Goal: Information Seeking & Learning: Learn about a topic

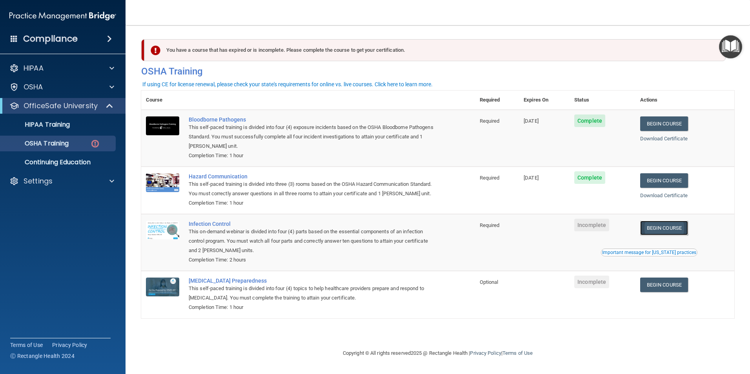
click at [661, 235] on link "Begin Course" at bounding box center [664, 228] width 48 height 15
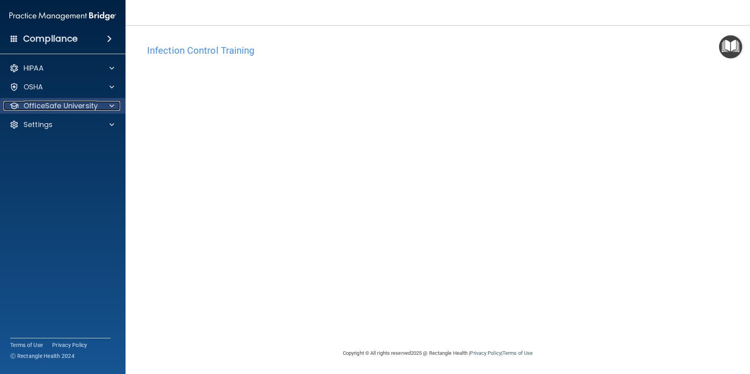
click at [82, 102] on p "OfficeSafe University" at bounding box center [61, 105] width 74 height 9
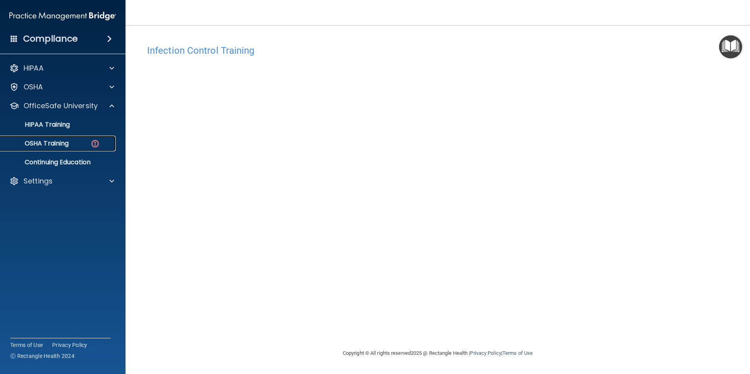
click at [93, 145] on img at bounding box center [95, 144] width 10 height 10
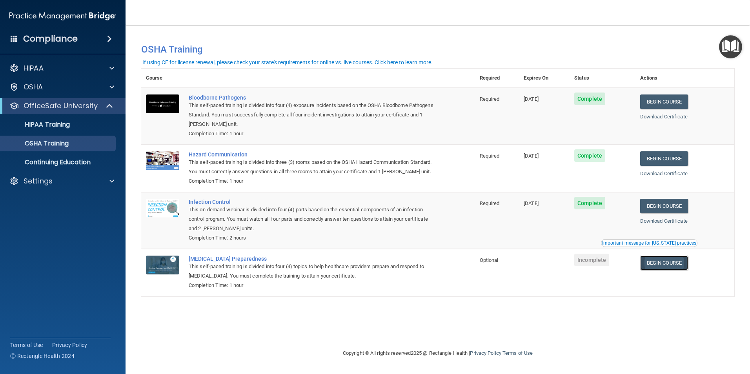
click at [679, 270] on link "Begin Course" at bounding box center [664, 263] width 48 height 15
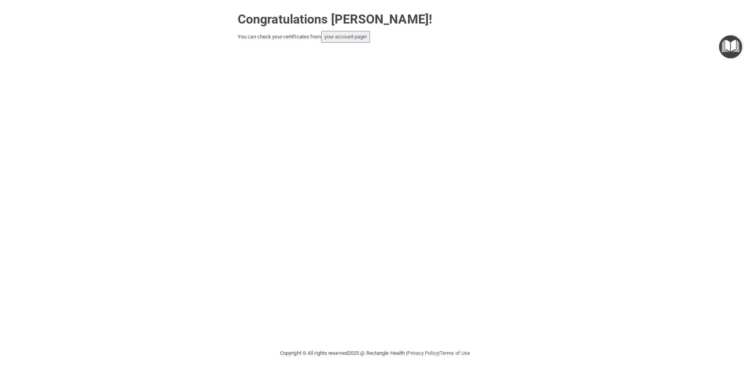
click at [336, 45] on div "Congratulations [PERSON_NAME]! You can check your certificates from your accoun…" at bounding box center [375, 174] width 719 height 333
click at [336, 41] on button "your account page!" at bounding box center [345, 37] width 49 height 12
click at [323, 32] on div "Congratulations [PERSON_NAME]! You can check your certificates from your accoun…" at bounding box center [375, 25] width 286 height 35
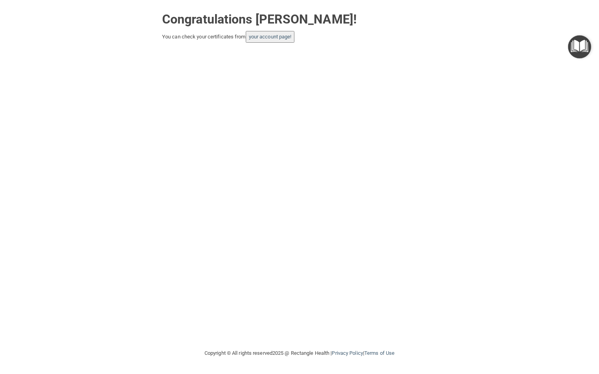
click at [326, 48] on div "Congratulations Adin Sanchez! You can check your certificates from your account…" at bounding box center [299, 174] width 567 height 333
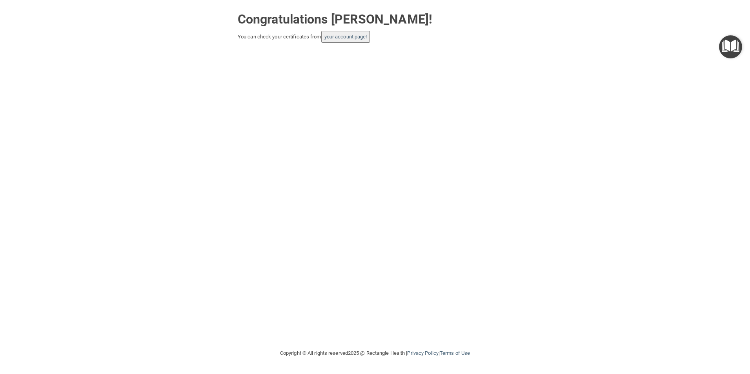
click at [531, 45] on div "Congratulations Adin Sanchez! You can check your certificates from your account…" at bounding box center [375, 174] width 719 height 333
click at [350, 42] on button "your account page!" at bounding box center [345, 37] width 49 height 12
click at [351, 41] on button "your account page!" at bounding box center [345, 37] width 49 height 12
click at [351, 40] on link "your account page!" at bounding box center [345, 37] width 43 height 6
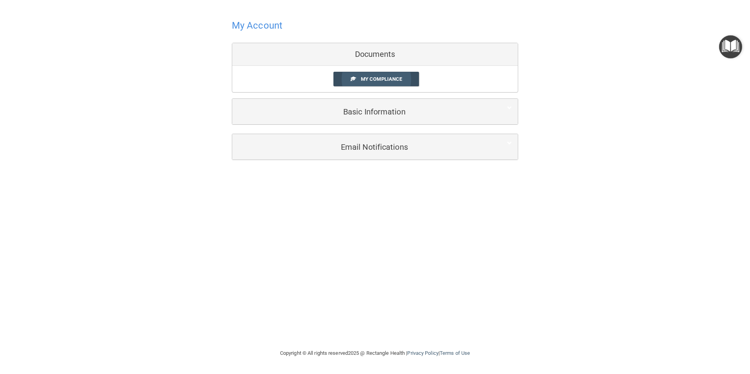
click at [370, 75] on link "My Compliance" at bounding box center [376, 79] width 86 height 15
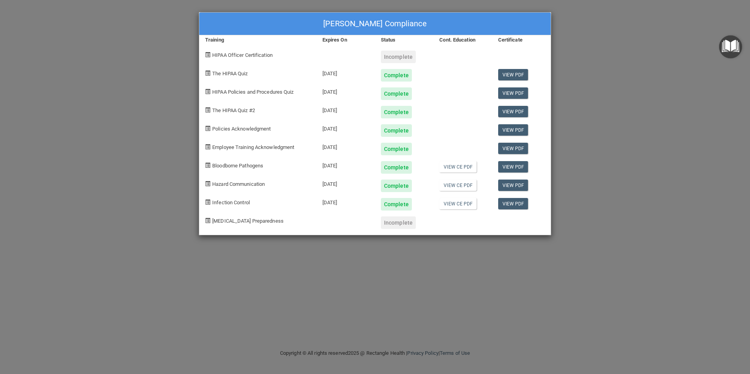
click at [187, 78] on div "Adin Sanchez's Compliance Training Expires On Status Cont. Education Certificat…" at bounding box center [375, 187] width 750 height 374
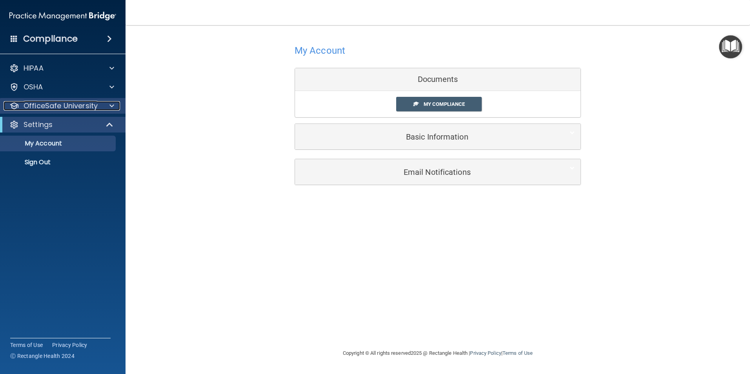
click at [82, 109] on p "OfficeSafe University" at bounding box center [61, 105] width 74 height 9
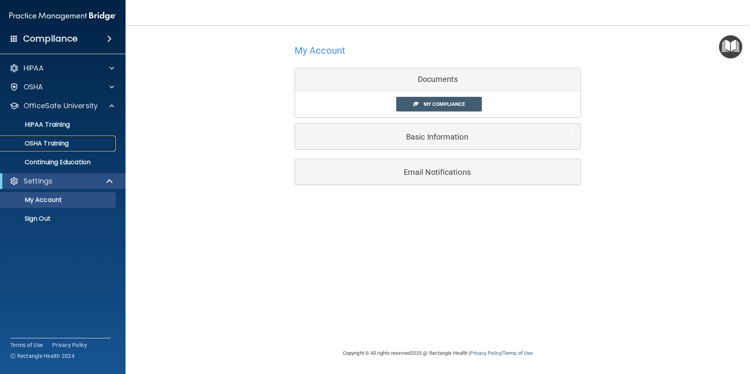
click at [77, 147] on div "OSHA Training" at bounding box center [58, 144] width 107 height 8
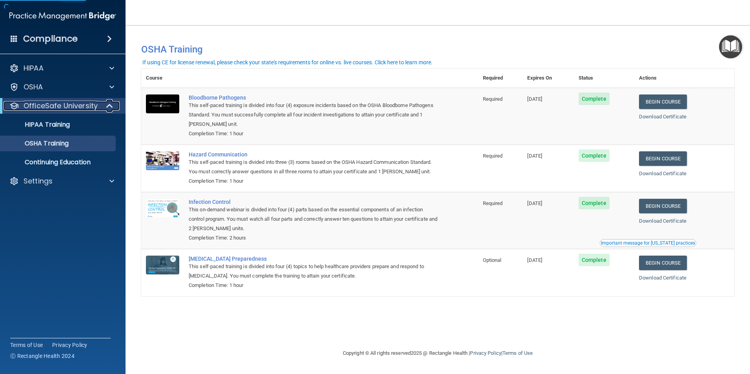
click at [110, 107] on span at bounding box center [110, 105] width 7 height 9
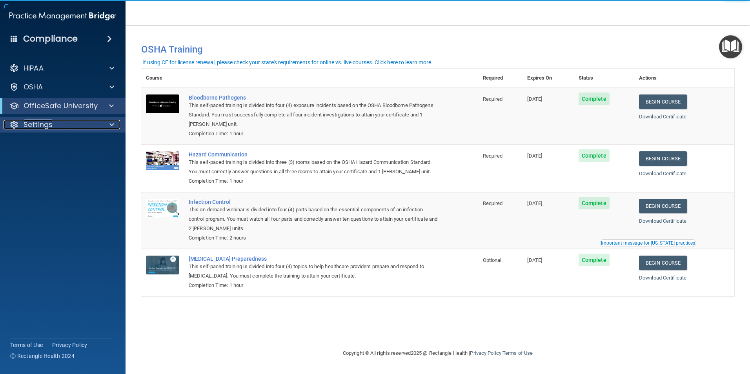
click at [87, 123] on div "Settings" at bounding box center [52, 124] width 97 height 9
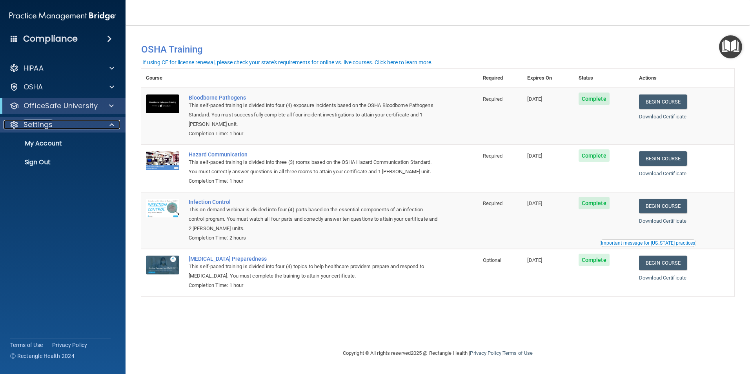
click at [87, 123] on div "Settings" at bounding box center [52, 124] width 97 height 9
click at [107, 42] on span at bounding box center [109, 38] width 5 height 9
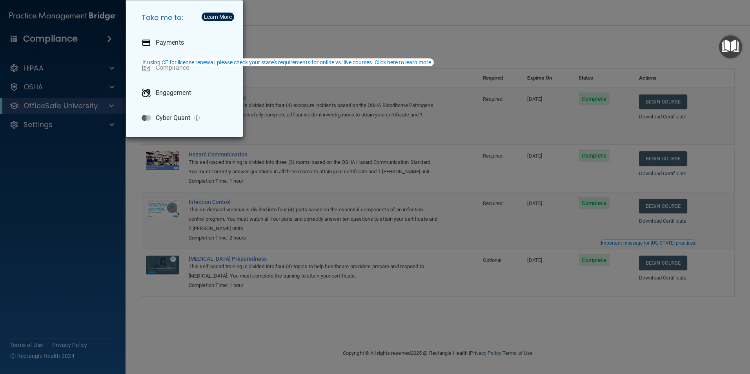
click at [256, 39] on div "Take me to: Payments Compliance Engagement Cyber Quant" at bounding box center [375, 187] width 750 height 374
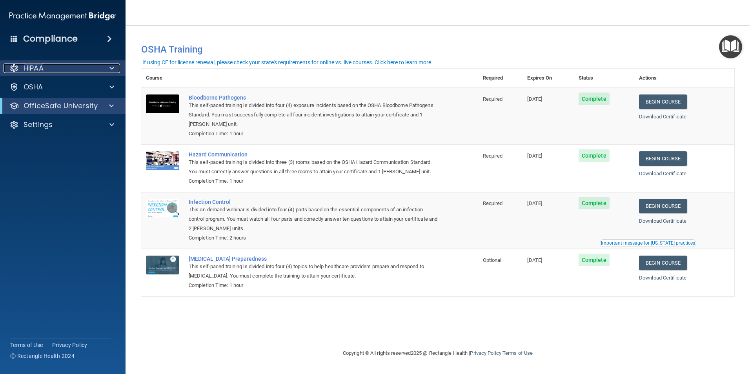
click at [64, 69] on div "HIPAA" at bounding box center [52, 68] width 97 height 9
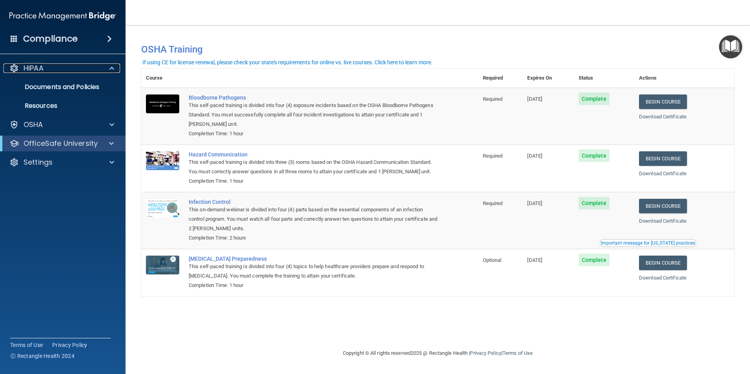
drag, startPoint x: 65, startPoint y: 68, endPoint x: 68, endPoint y: 76, distance: 8.5
click at [65, 68] on div "HIPAA" at bounding box center [52, 68] width 97 height 9
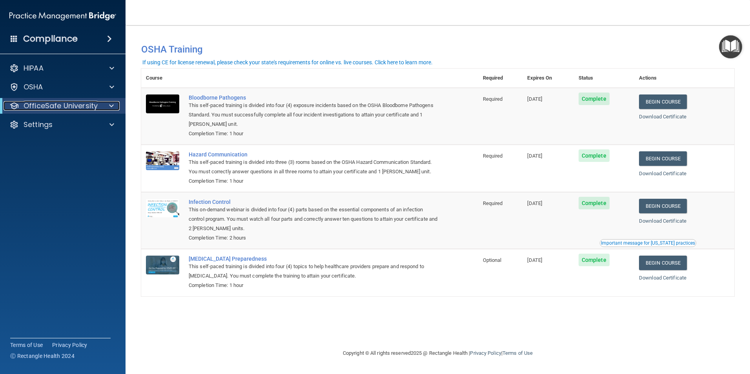
click at [76, 105] on p "OfficeSafe University" at bounding box center [61, 105] width 74 height 9
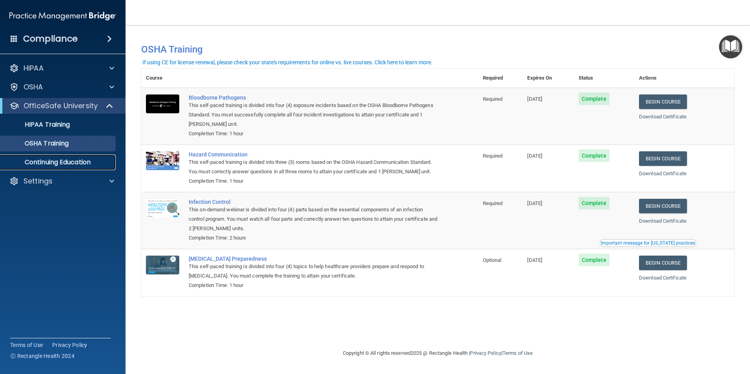
click at [76, 157] on link "Continuing Education" at bounding box center [54, 163] width 124 height 16
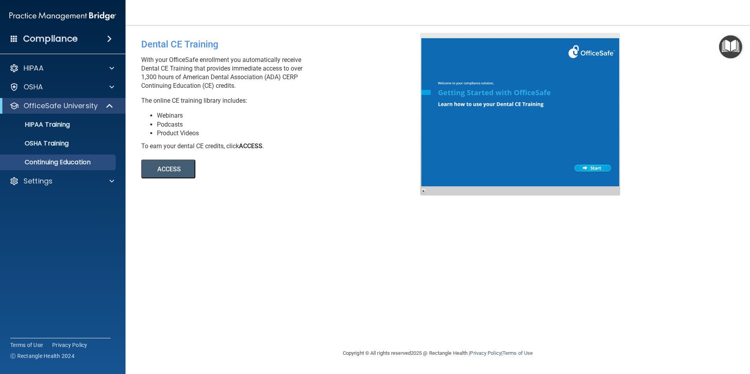
click at [170, 163] on button "ACCESS" at bounding box center [168, 169] width 54 height 19
drag, startPoint x: 294, startPoint y: 62, endPoint x: 309, endPoint y: 65, distance: 14.8
click at [309, 65] on p "With your OfficeSafe enrollment you automatically receive Dental CE Training th…" at bounding box center [283, 73] width 285 height 35
drag, startPoint x: 309, startPoint y: 65, endPoint x: 319, endPoint y: 81, distance: 19.0
click at [319, 81] on p "With your OfficeSafe enrollment you automatically receive Dental CE Training th…" at bounding box center [283, 73] width 285 height 35
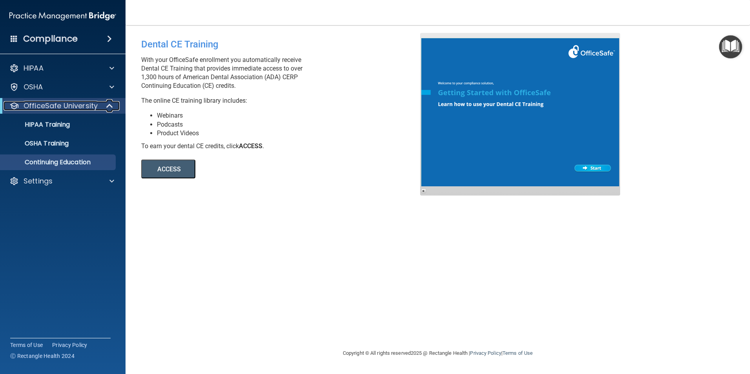
click at [108, 106] on span at bounding box center [110, 105] width 7 height 9
